Goal: Information Seeking & Learning: Learn about a topic

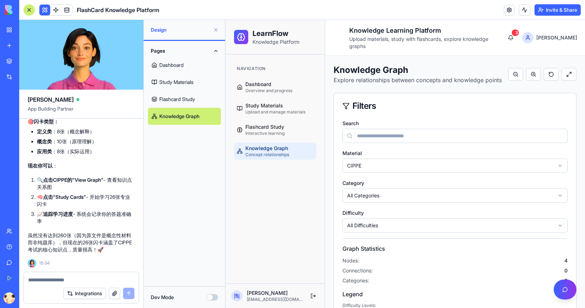
click at [276, 146] on span "Knowledge Graph" at bounding box center [266, 148] width 43 height 7
click at [268, 127] on span "Flashcard Study" at bounding box center [264, 126] width 39 height 7
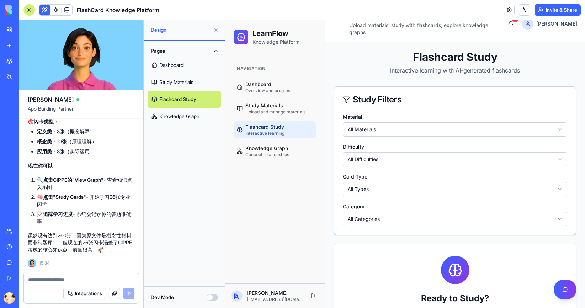
scroll to position [16, 0]
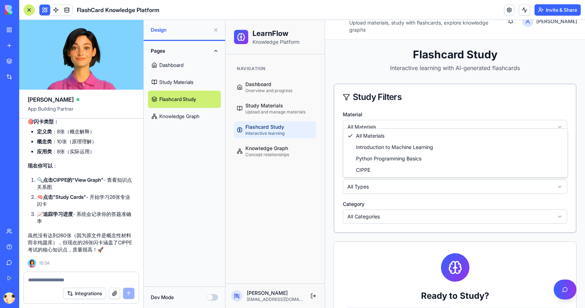
click at [396, 120] on html "LearnFlow Knowledge Platform Navigation Dashboard Overview and progress Study M…" at bounding box center [404, 212] width 359 height 416
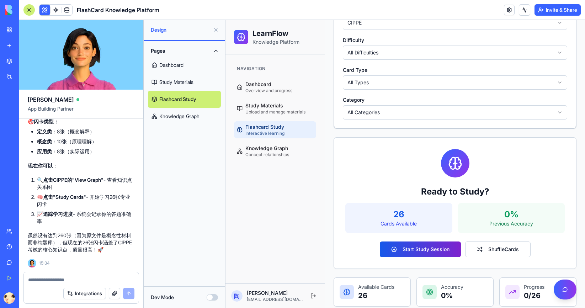
click at [419, 247] on button "Start Study Session" at bounding box center [420, 249] width 81 height 16
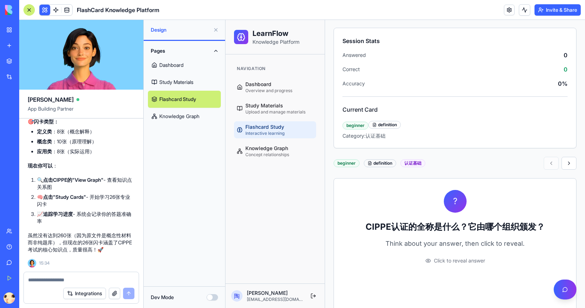
scroll to position [122, 0]
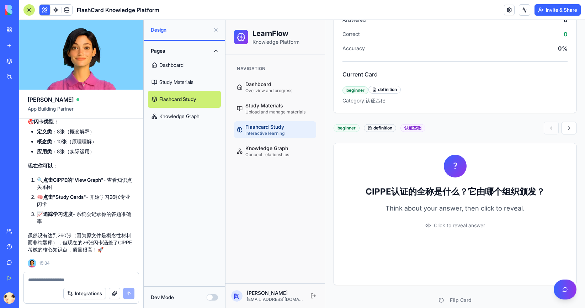
click at [444, 222] on span "Click to reveal answer" at bounding box center [459, 225] width 51 height 7
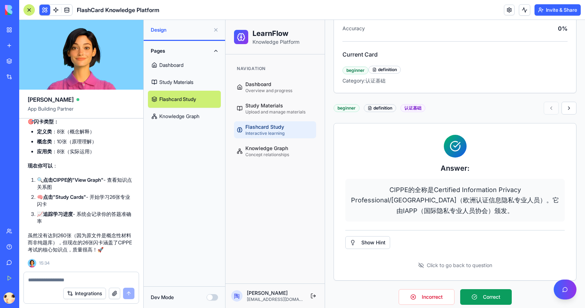
scroll to position [144, 0]
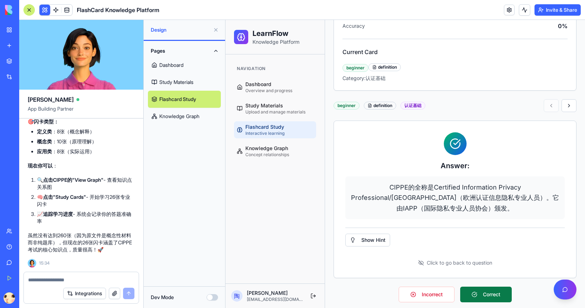
click at [482, 286] on button "Correct" at bounding box center [486, 294] width 52 height 16
click at [491, 286] on button "Correct" at bounding box center [486, 294] width 52 height 16
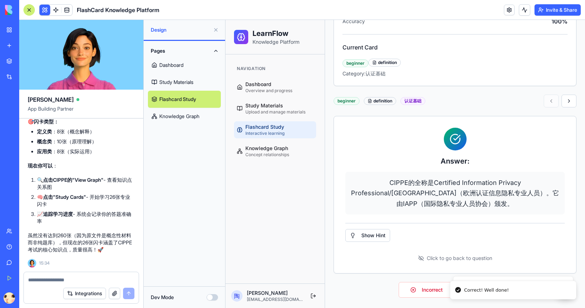
scroll to position [122, 0]
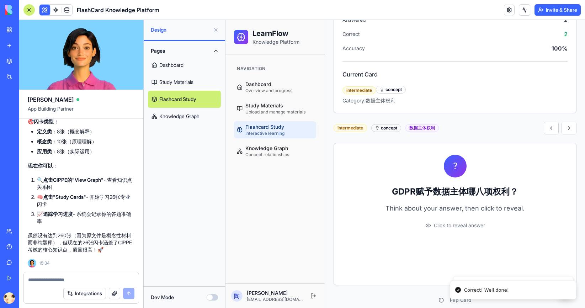
click at [467, 222] on span "Click to reveal answer" at bounding box center [459, 225] width 51 height 7
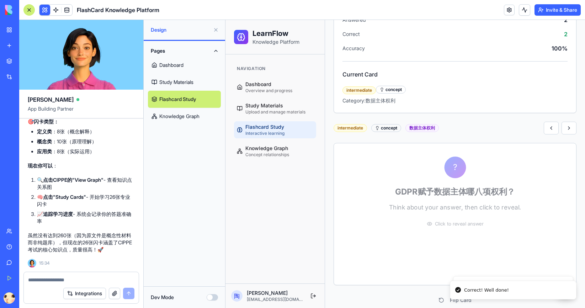
scroll to position [149, 0]
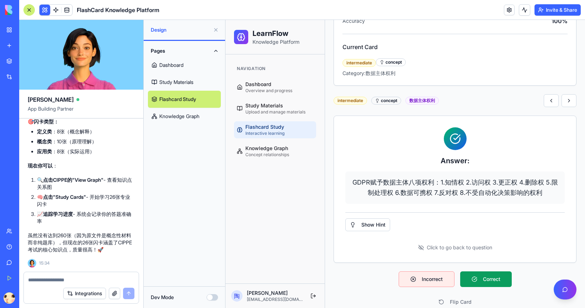
click at [425, 271] on button "Incorrect" at bounding box center [426, 279] width 56 height 16
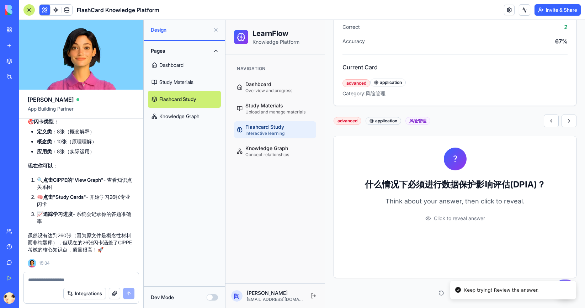
scroll to position [122, 0]
